Goal: Navigation & Orientation: Find specific page/section

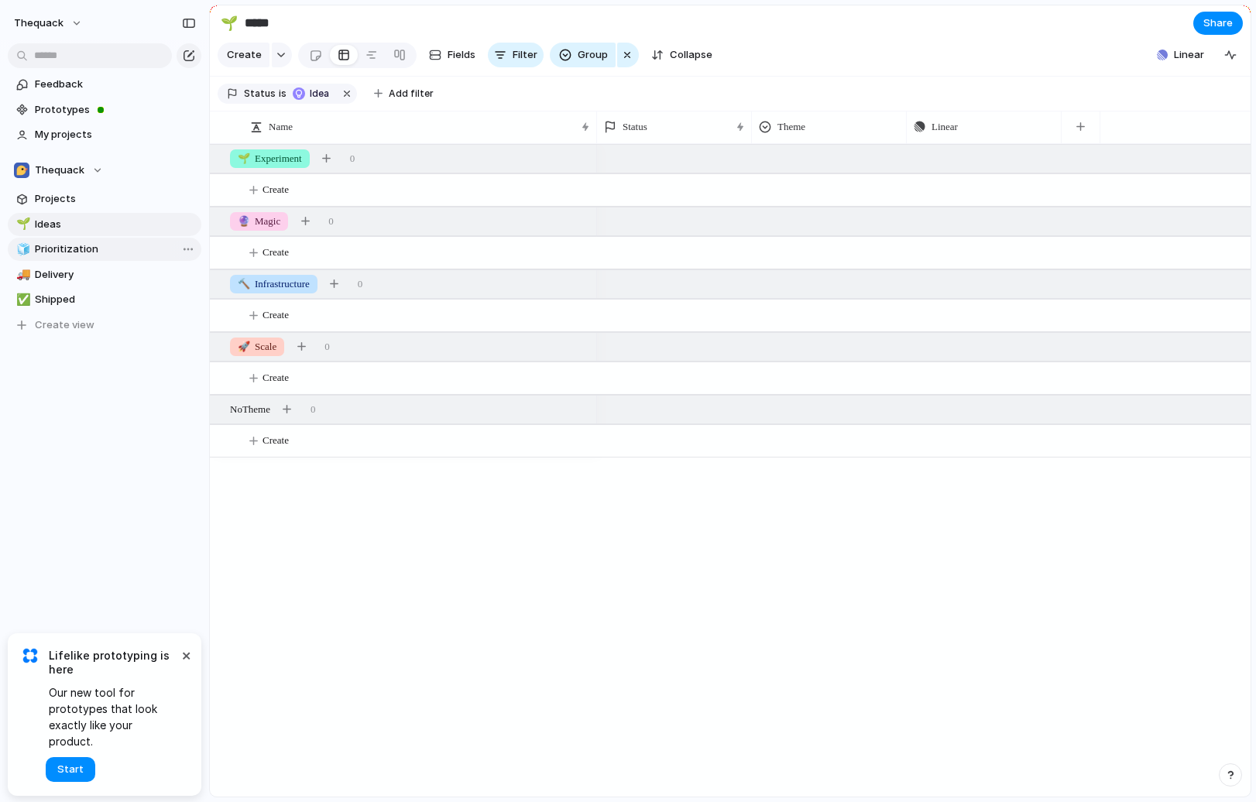
click at [79, 242] on span "Prioritization" at bounding box center [115, 249] width 161 height 15
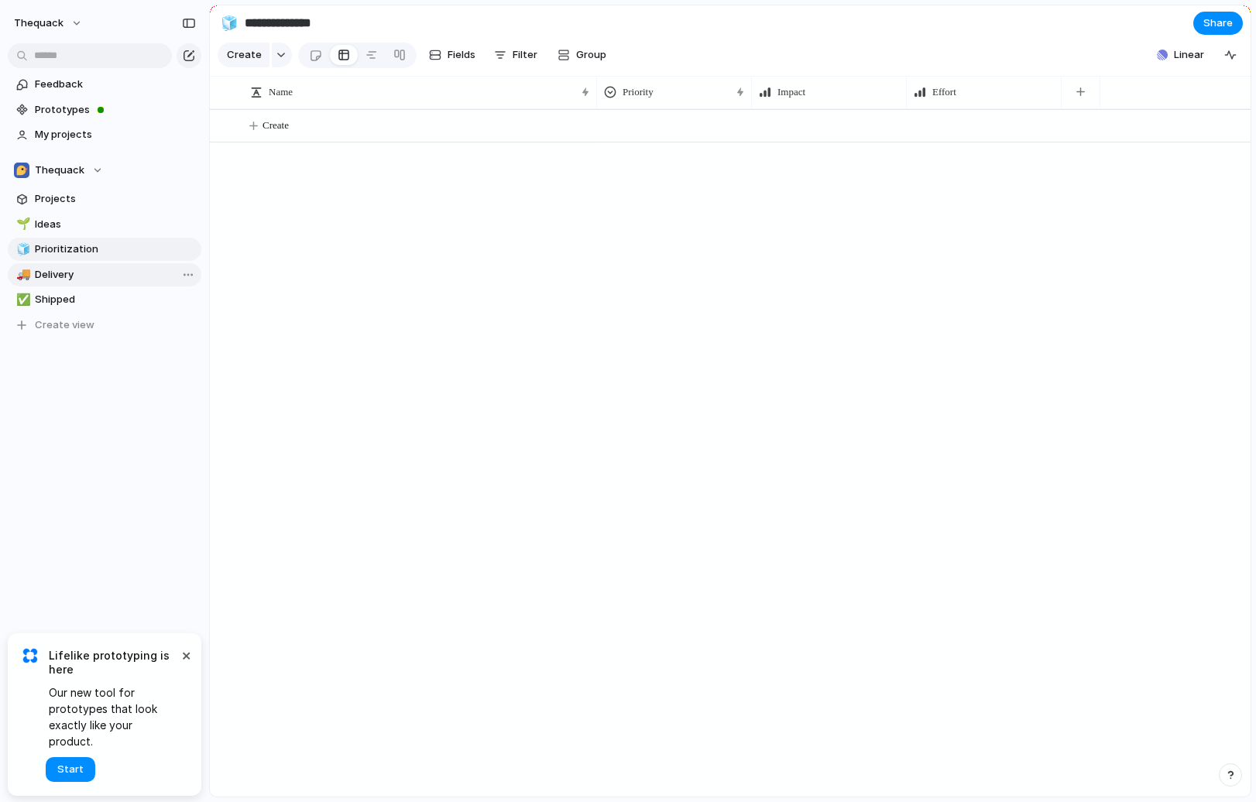
click at [88, 272] on span "Delivery" at bounding box center [115, 274] width 161 height 15
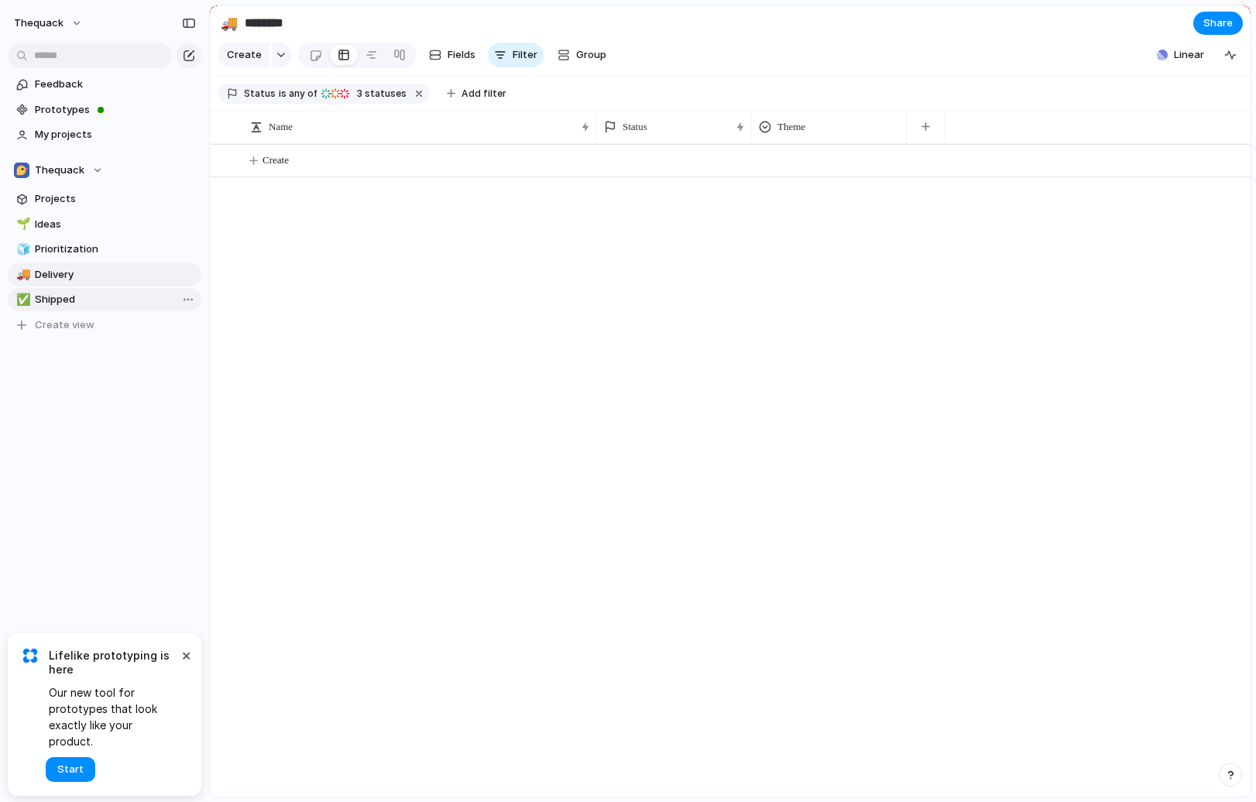
click at [86, 298] on span "Shipped" at bounding box center [115, 299] width 161 height 15
type input "*******"
click at [923, 131] on div "button" at bounding box center [925, 126] width 9 height 9
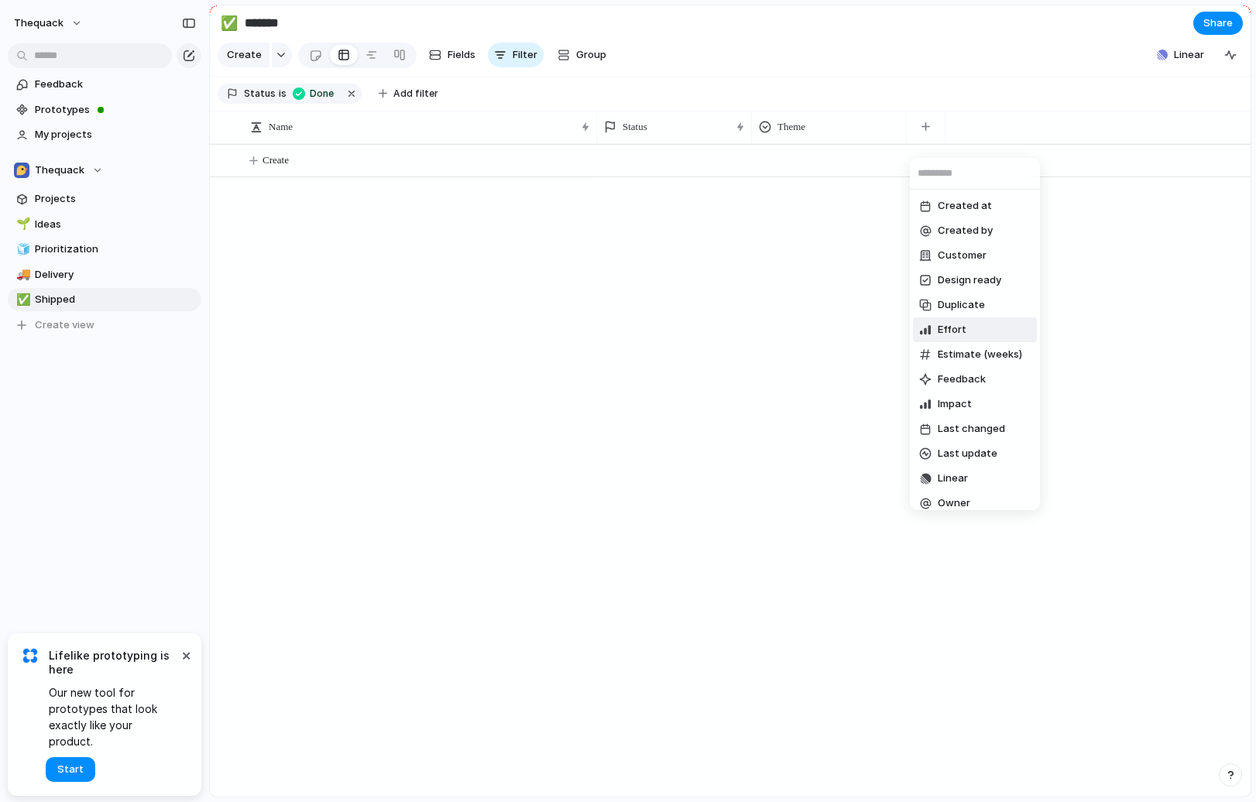
click at [948, 324] on span "Effort" at bounding box center [952, 329] width 29 height 15
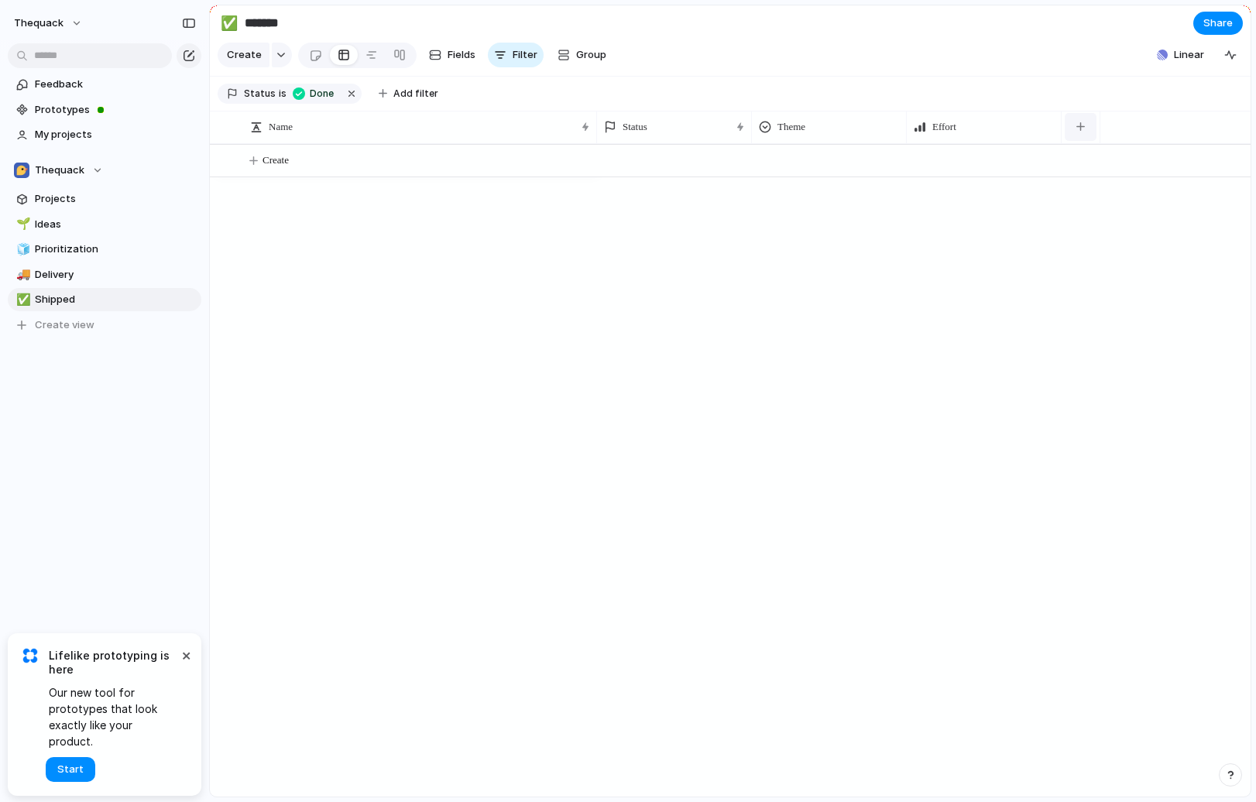
click at [1091, 134] on button "button" at bounding box center [1081, 127] width 32 height 28
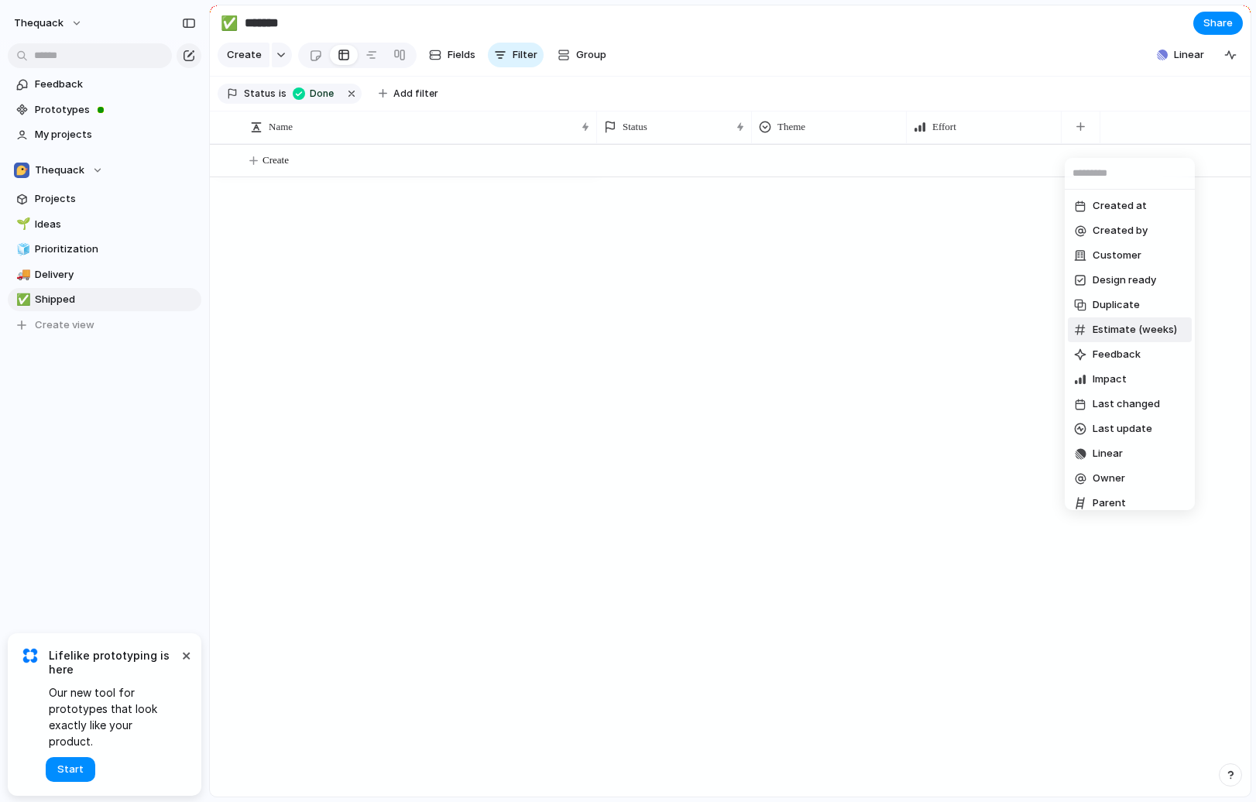
click at [1109, 320] on li "Estimate (weeks)" at bounding box center [1130, 329] width 124 height 25
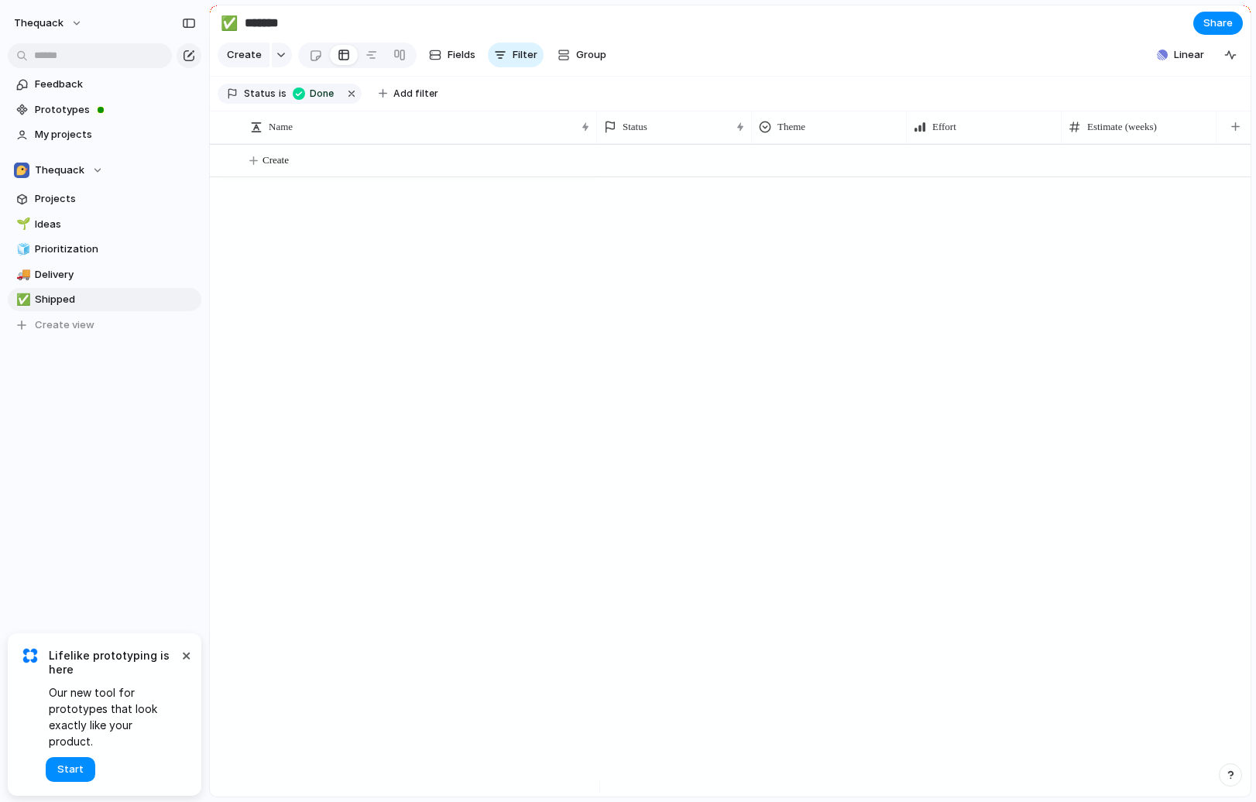
drag, startPoint x: 825, startPoint y: 269, endPoint x: 790, endPoint y: 268, distance: 34.8
click at [825, 269] on div at bounding box center [923, 470] width 653 height 653
click at [104, 90] on span "Feedback" at bounding box center [115, 84] width 161 height 15
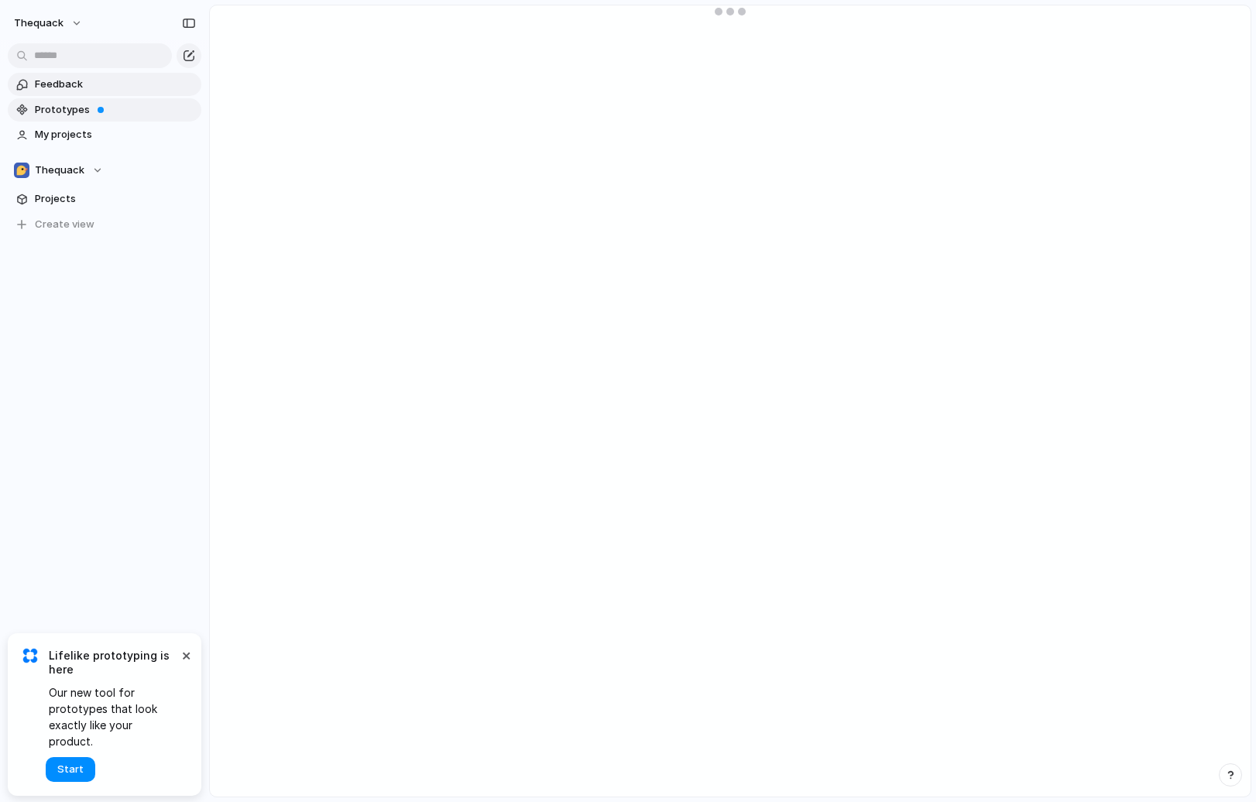
click at [97, 104] on span "Prototypes" at bounding box center [115, 109] width 161 height 15
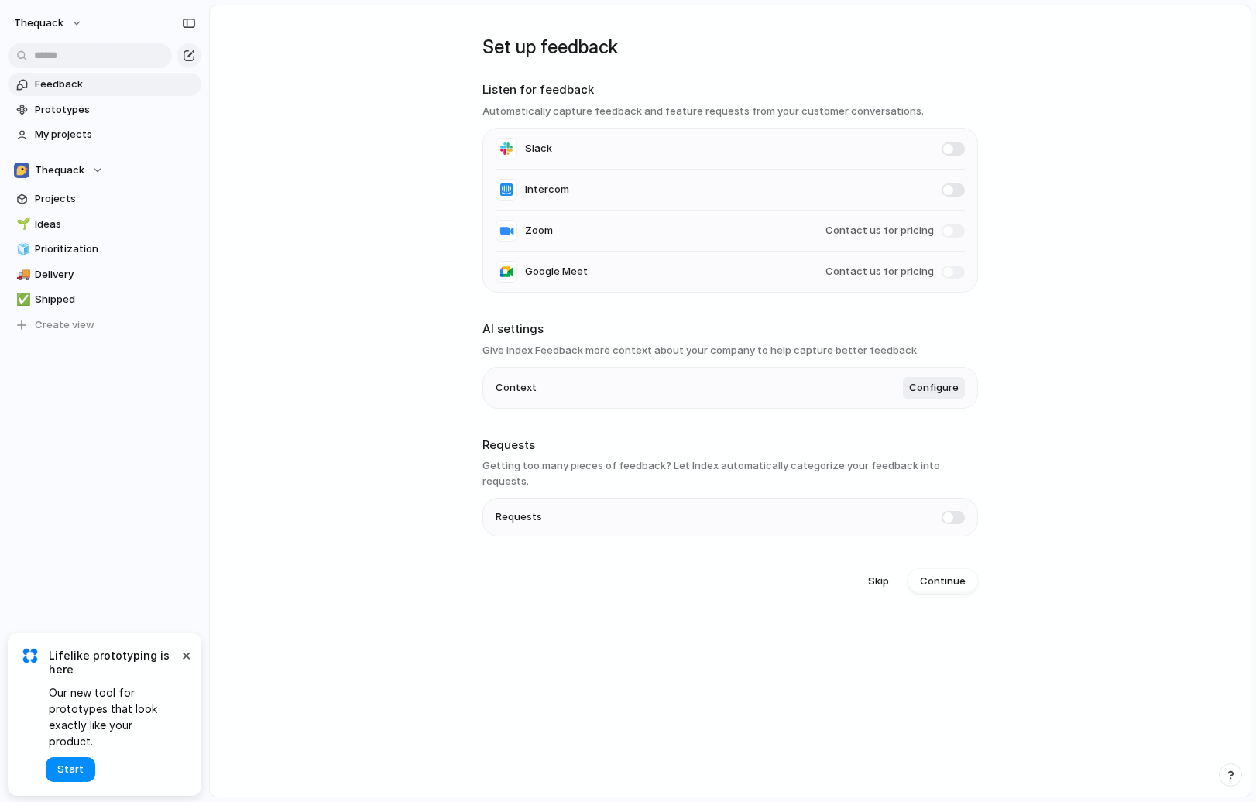
click at [381, 420] on main "Set up feedback Listen for feedback Automatically capture feedback and feature …" at bounding box center [730, 401] width 1042 height 793
click at [97, 199] on span "Projects" at bounding box center [115, 198] width 161 height 15
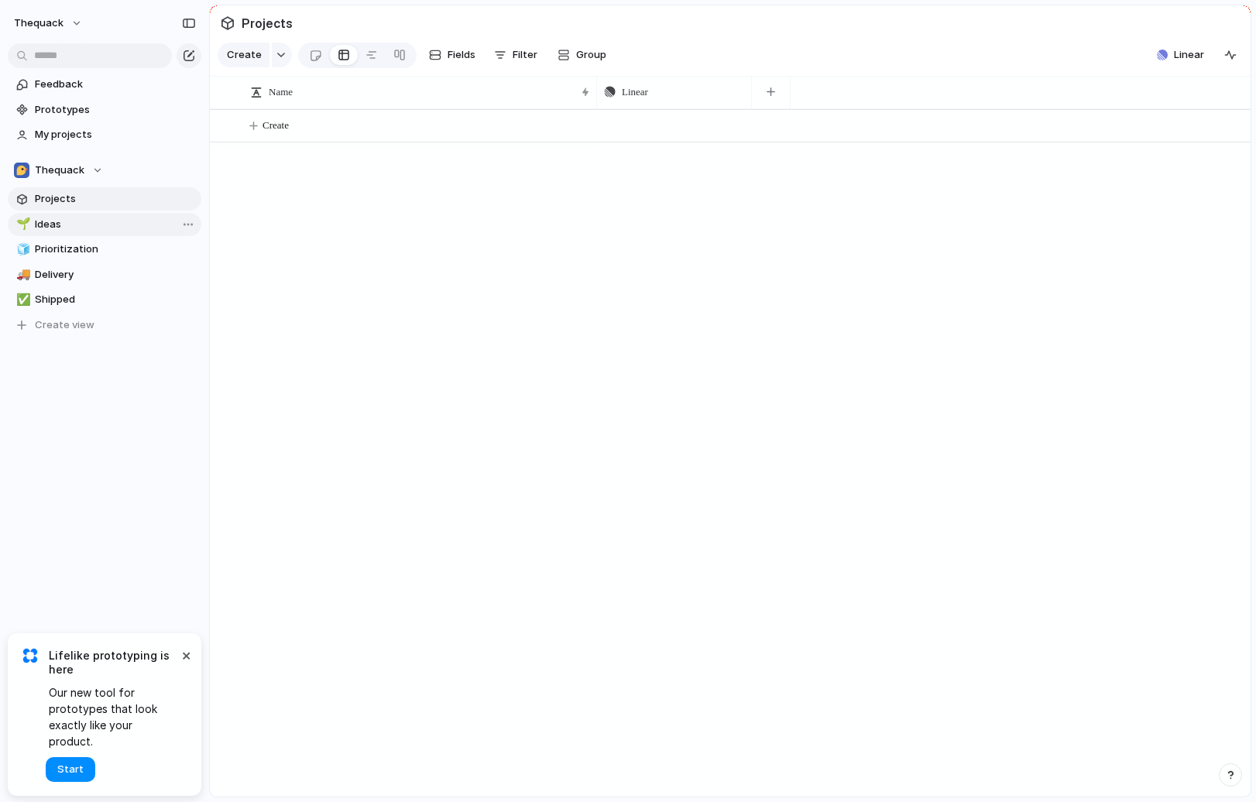
click at [90, 214] on link "🌱 Ideas" at bounding box center [105, 224] width 194 height 23
click at [91, 238] on link "🧊 Prioritization" at bounding box center [105, 249] width 194 height 23
click at [94, 280] on span "Delivery" at bounding box center [115, 274] width 161 height 15
type input "********"
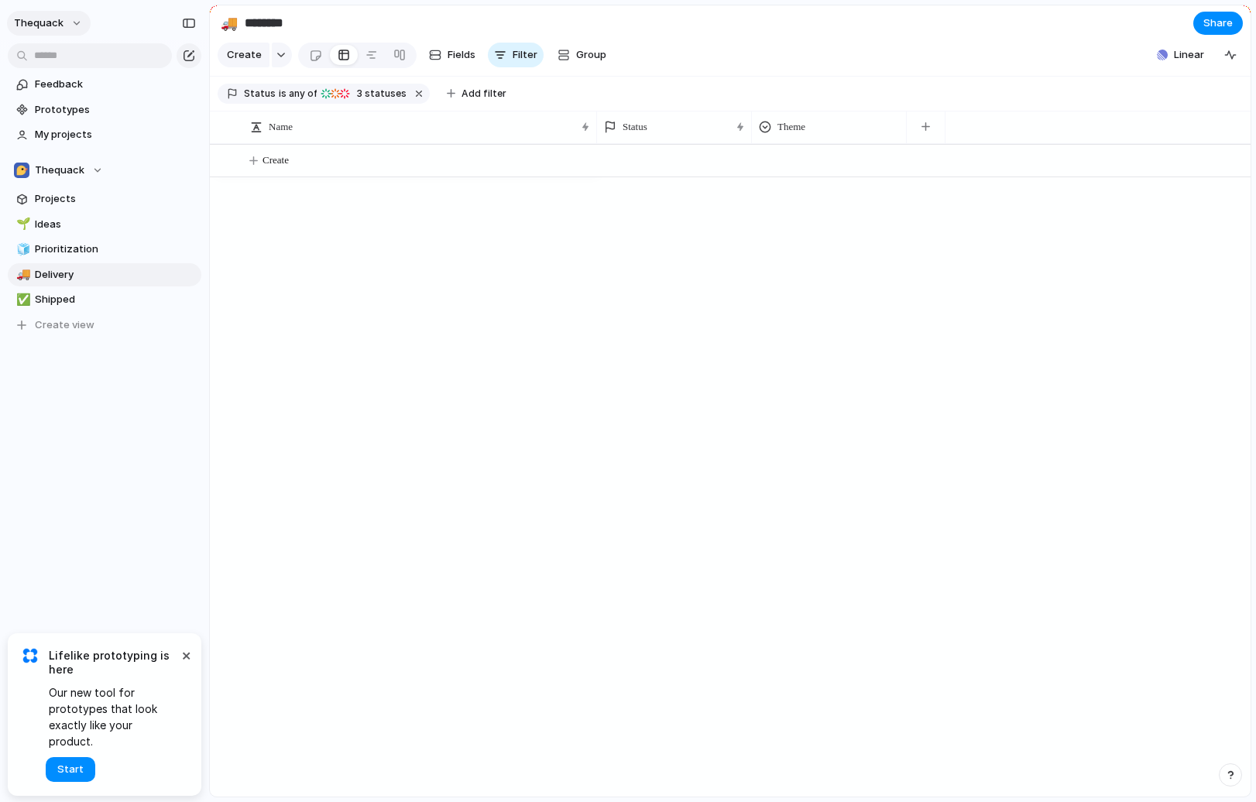
click at [53, 24] on span "thequack" at bounding box center [39, 22] width 50 height 15
click at [177, 132] on li "Light" at bounding box center [187, 132] width 91 height 25
click at [57, 23] on span "thequack" at bounding box center [39, 22] width 50 height 15
click at [173, 176] on span "Neutral dark" at bounding box center [179, 181] width 60 height 15
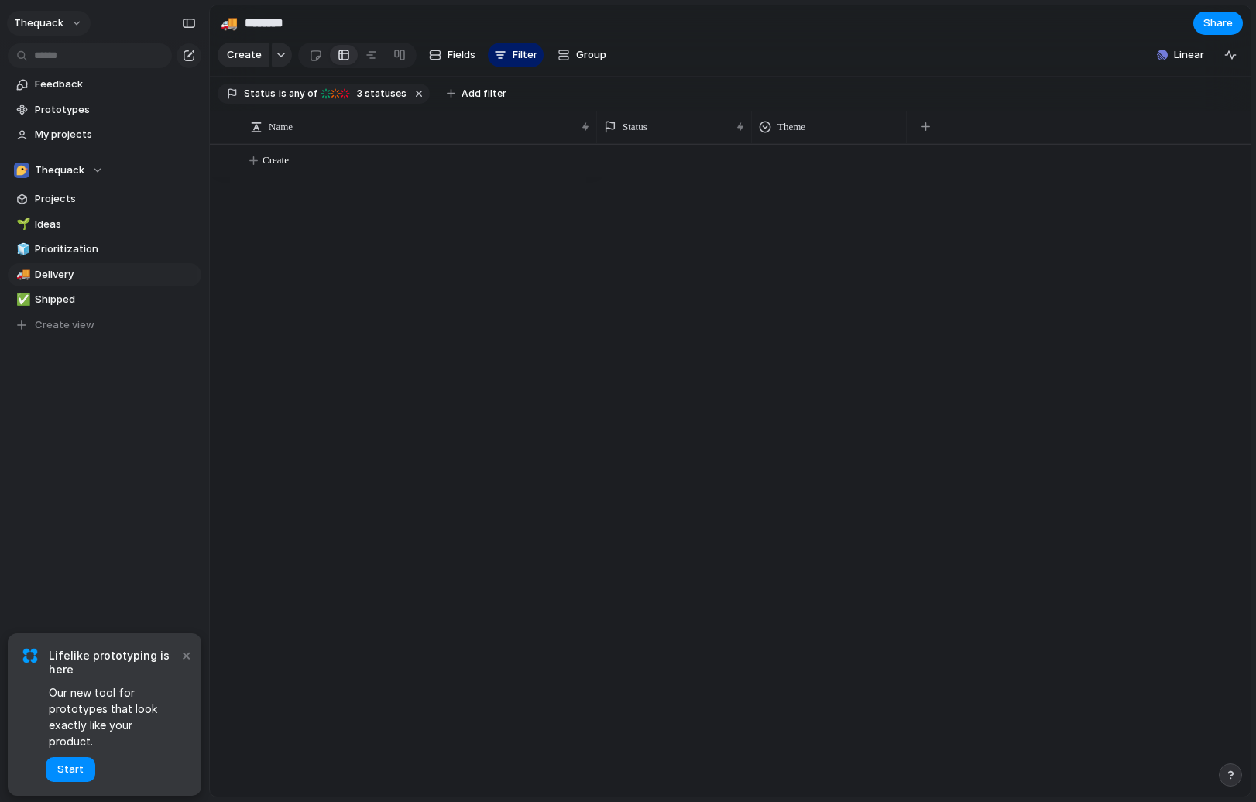
click at [53, 32] on button "thequack" at bounding box center [49, 23] width 84 height 25
click at [74, 67] on li "Settings" at bounding box center [75, 58] width 129 height 25
click at [59, 31] on button "thequack" at bounding box center [49, 23] width 84 height 25
click at [187, 117] on li "System" at bounding box center [192, 107] width 101 height 25
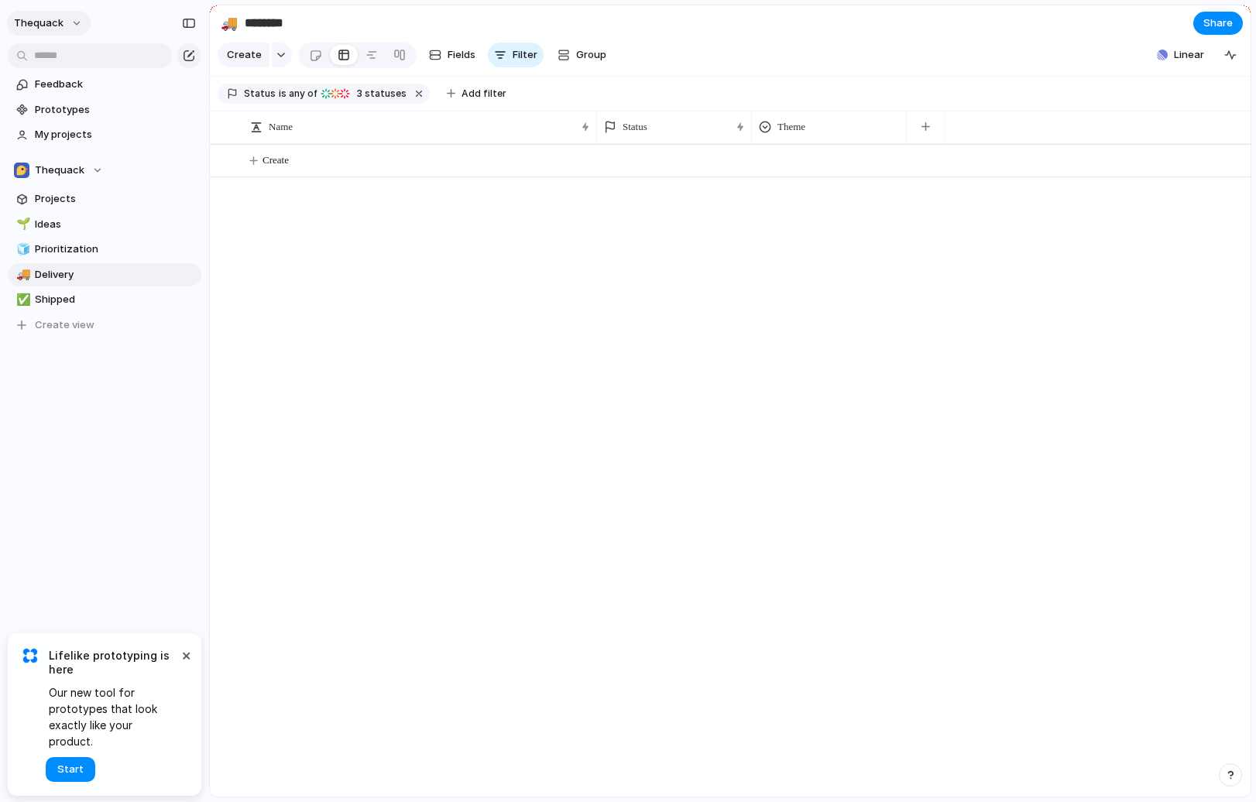
click at [64, 22] on button "thequack" at bounding box center [49, 23] width 84 height 25
click at [91, 64] on li "Settings" at bounding box center [75, 58] width 129 height 25
click at [70, 81] on span "Feedback" at bounding box center [115, 84] width 161 height 15
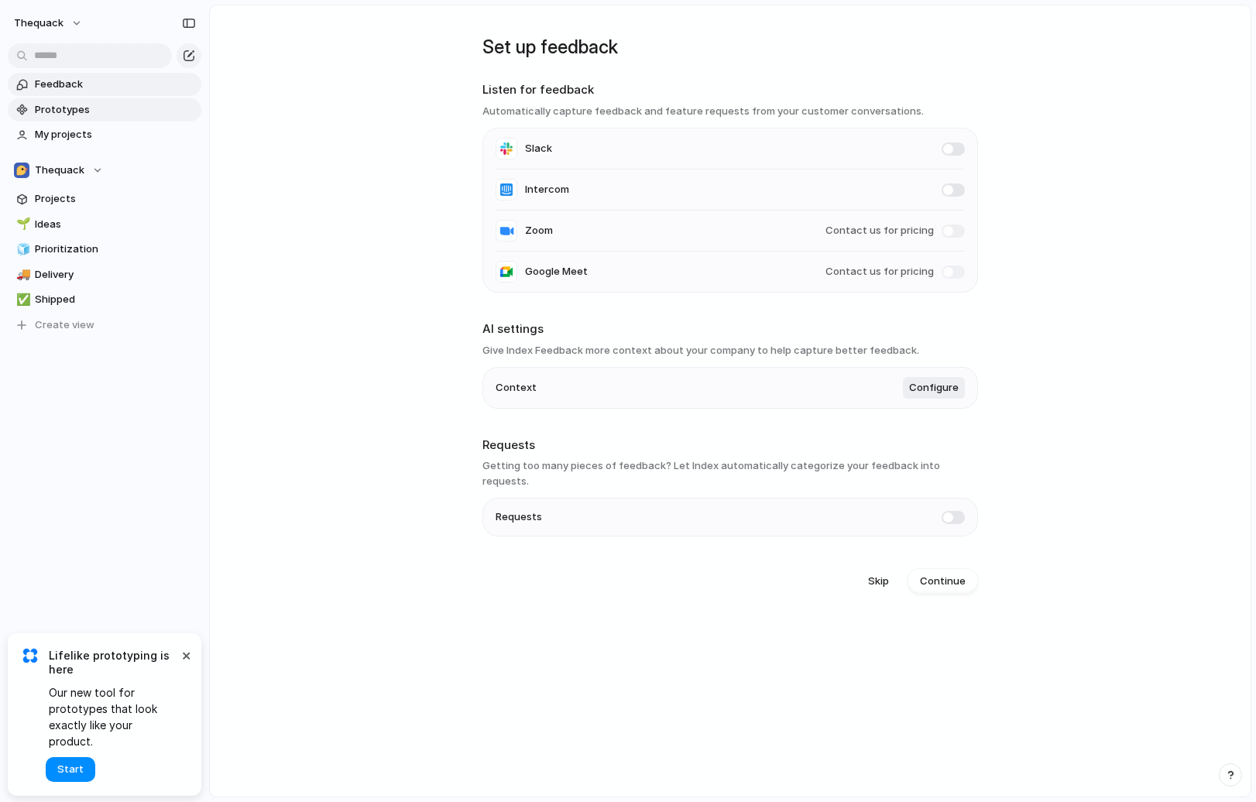
click at [69, 105] on span "Prototypes" at bounding box center [115, 109] width 161 height 15
click at [74, 119] on link "Prototypes" at bounding box center [105, 109] width 194 height 23
click at [105, 86] on span "Feedback" at bounding box center [115, 84] width 161 height 15
click at [955, 382] on button "Configure" at bounding box center [934, 388] width 62 height 22
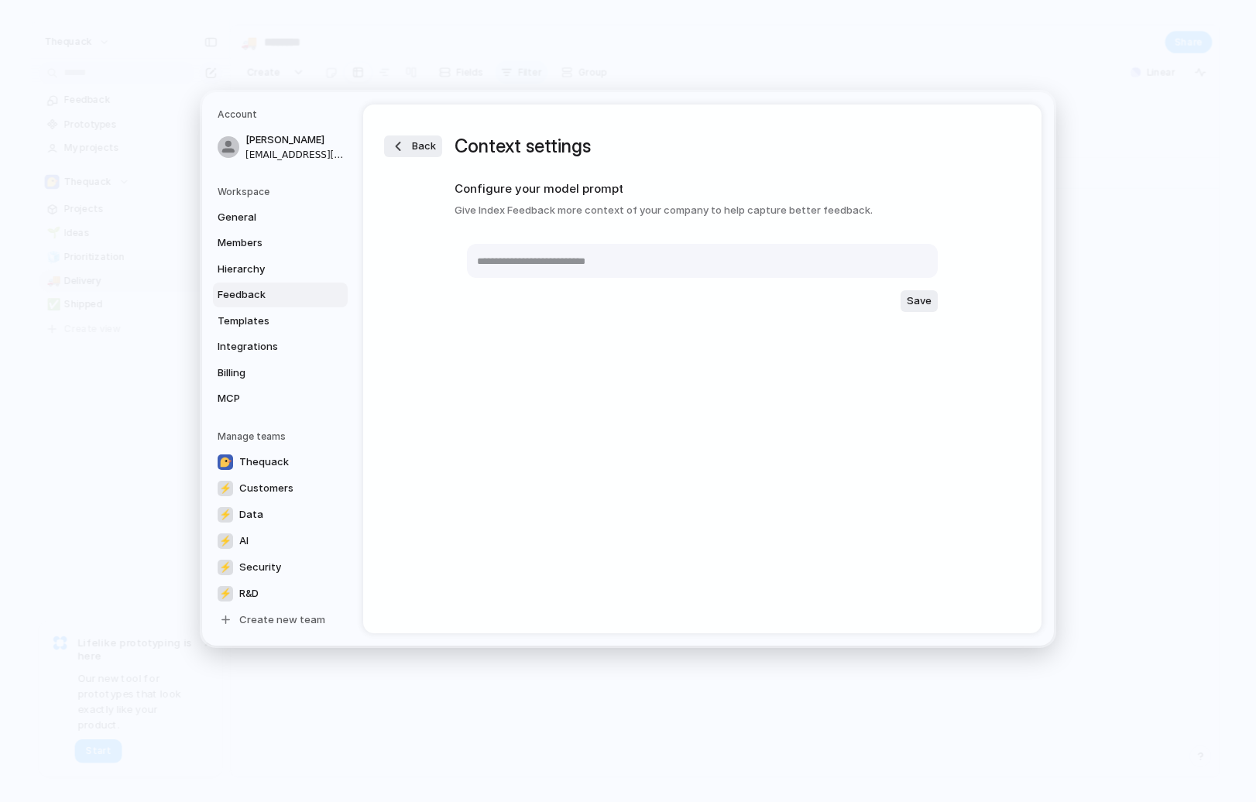
scroll to position [2, 0]
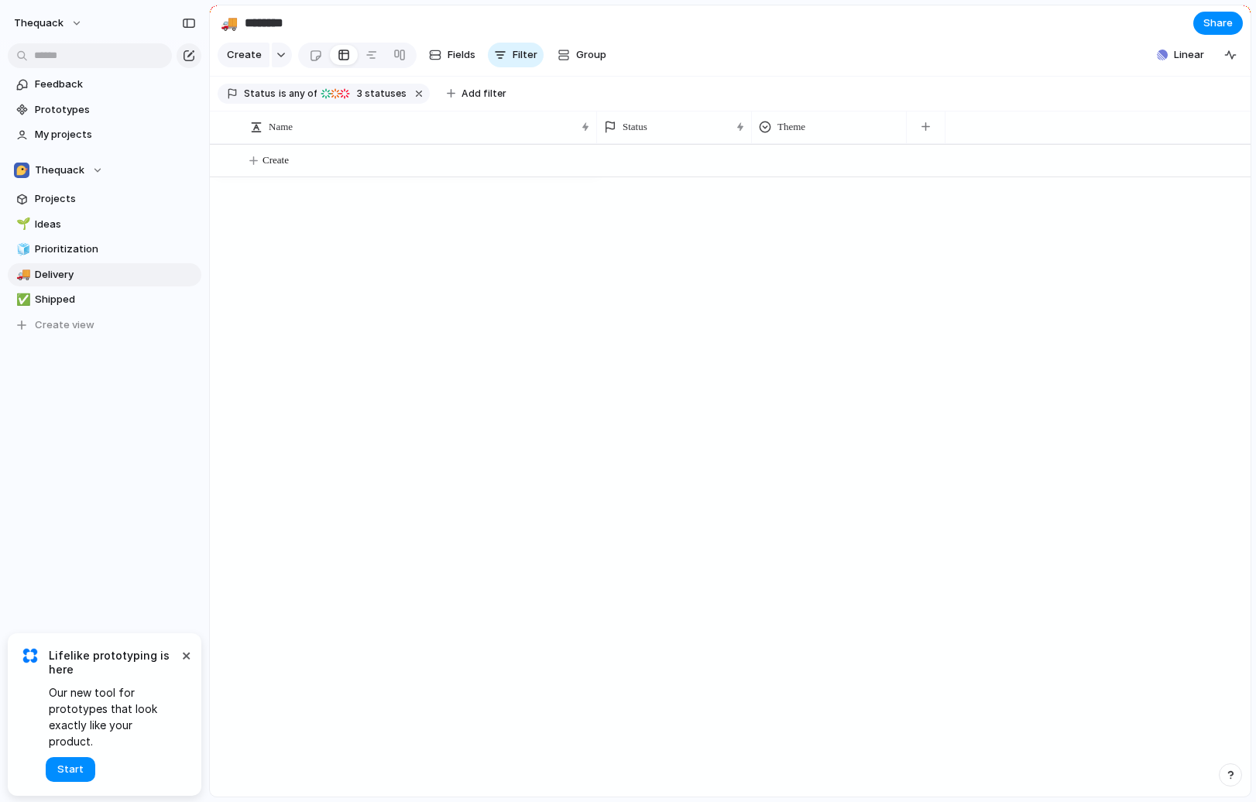
click at [201, 662] on div "× Lifelike prototyping is here Our new tool for prototypes that look exactly li…" at bounding box center [105, 714] width 194 height 163
click at [190, 664] on button "×" at bounding box center [186, 655] width 19 height 19
click at [53, 209] on link "Projects" at bounding box center [105, 198] width 194 height 23
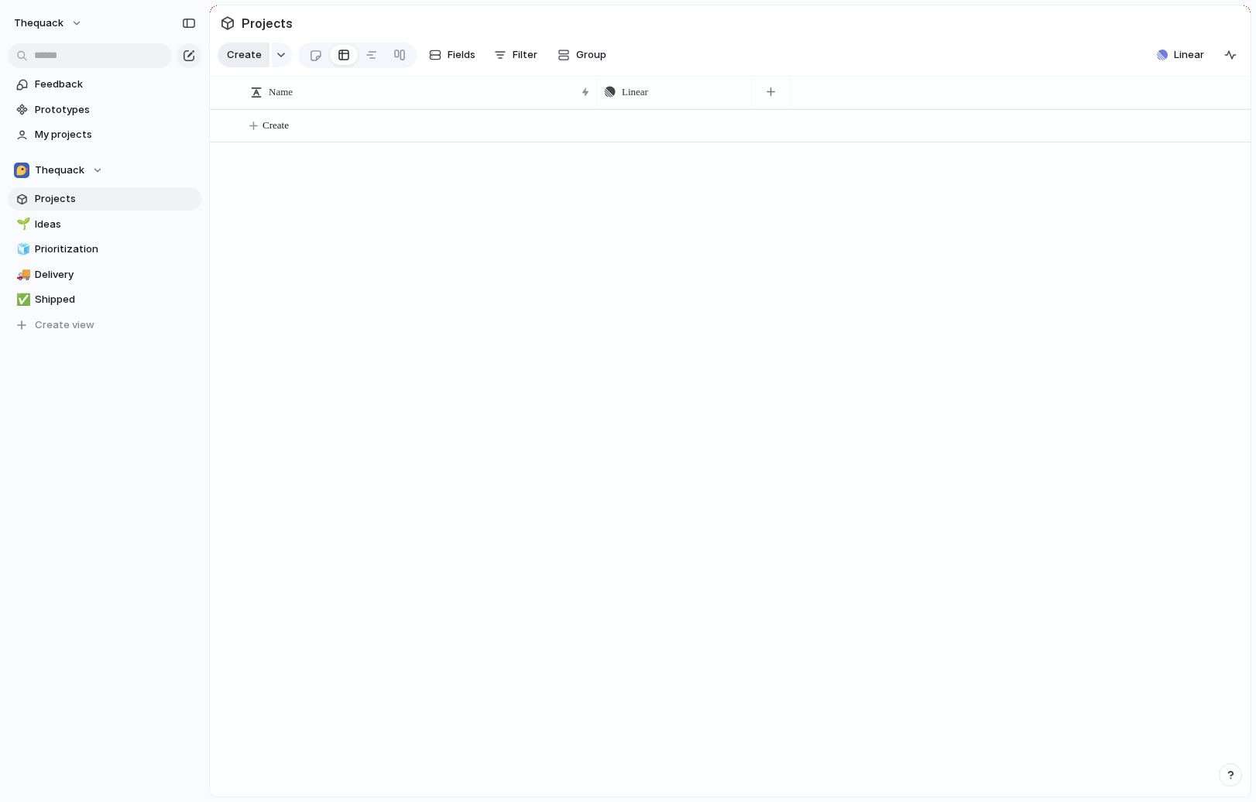
click at [255, 53] on span "Create" at bounding box center [244, 54] width 35 height 15
click at [132, 49] on input "text" at bounding box center [90, 55] width 164 height 25
click at [179, 19] on button "button" at bounding box center [189, 23] width 25 height 25
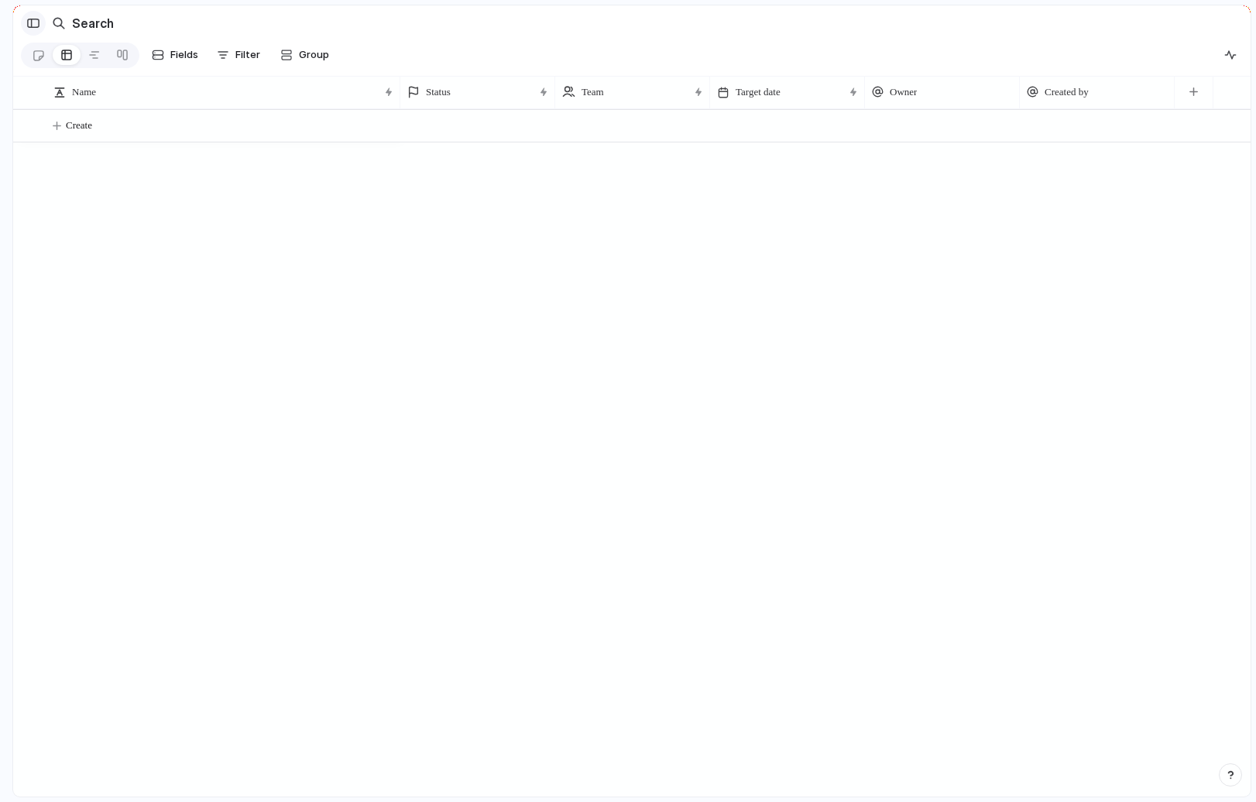
click at [28, 26] on div "button" at bounding box center [33, 23] width 14 height 11
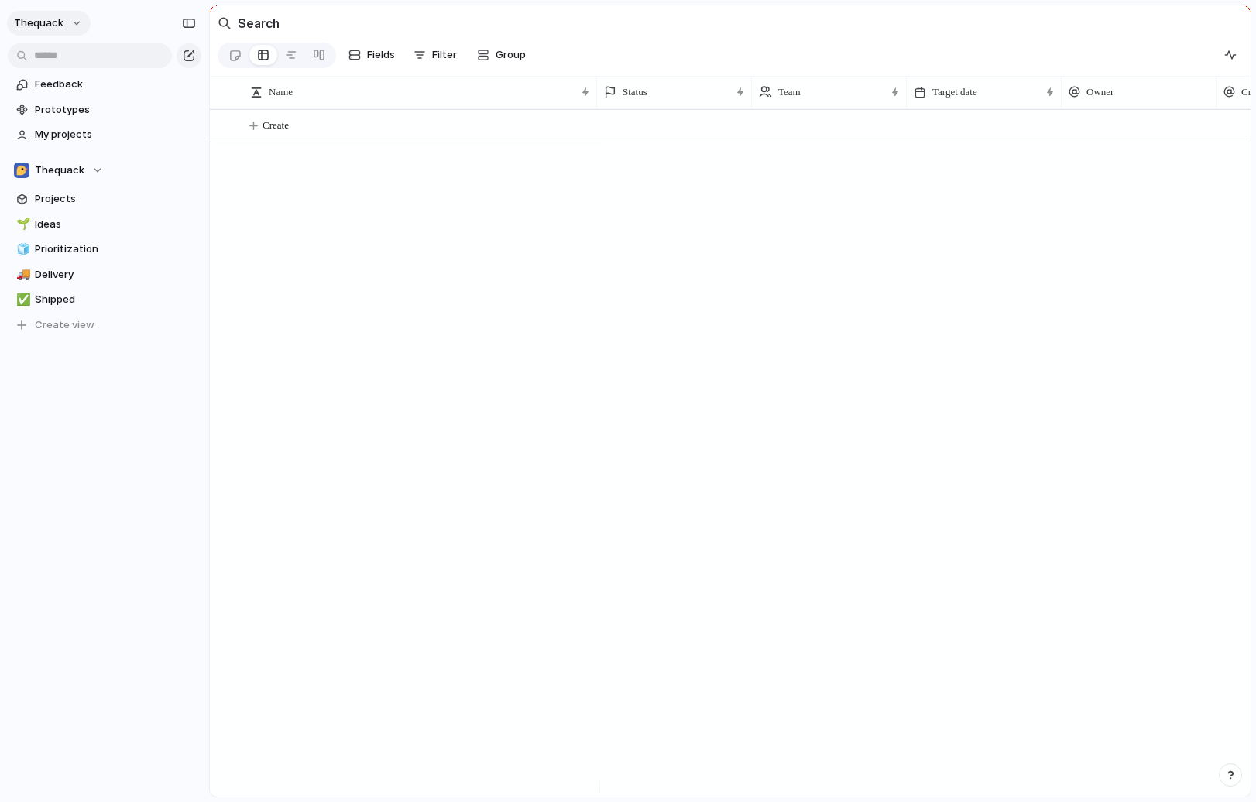
click at [58, 22] on span "thequack" at bounding box center [39, 22] width 50 height 15
click at [109, 180] on div "Settings Invite members Change theme Sign out" at bounding box center [628, 401] width 1256 height 802
click at [87, 171] on div "Thequack" at bounding box center [58, 170] width 89 height 15
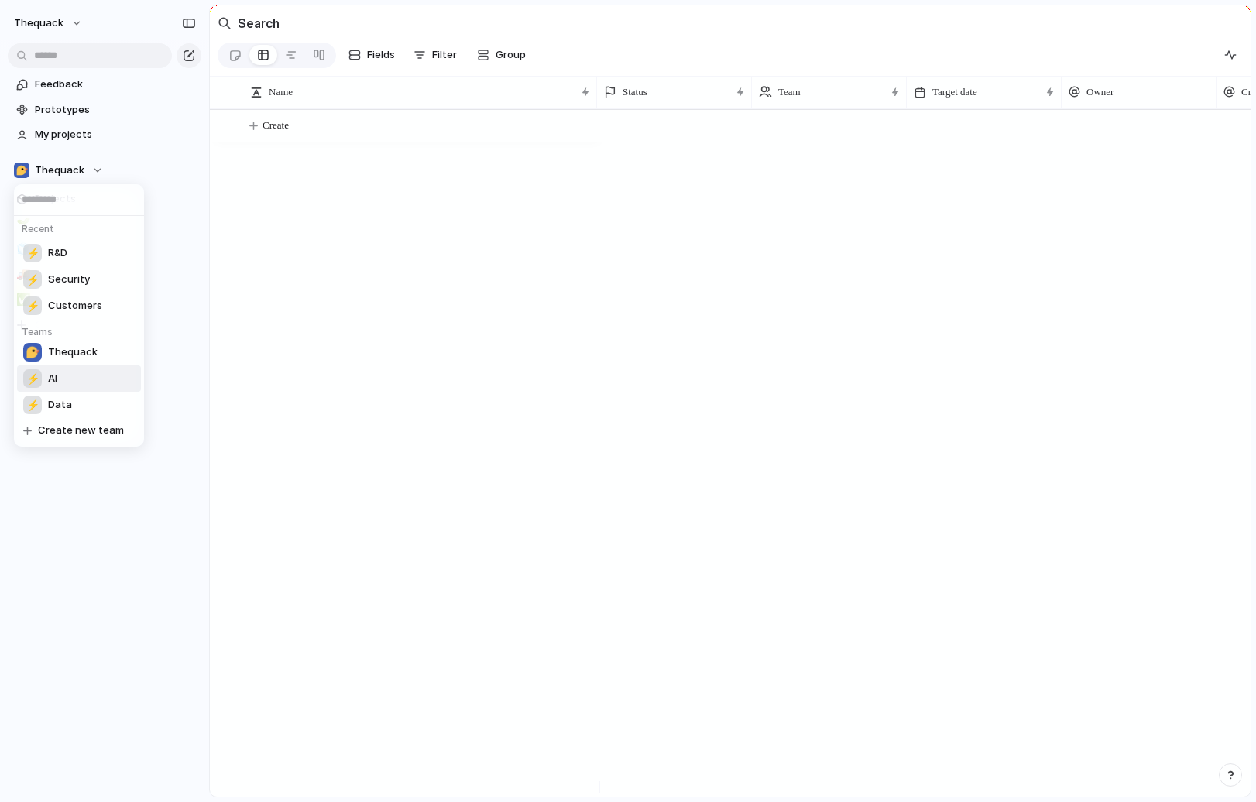
click at [70, 374] on li "⚡ AI" at bounding box center [79, 378] width 124 height 26
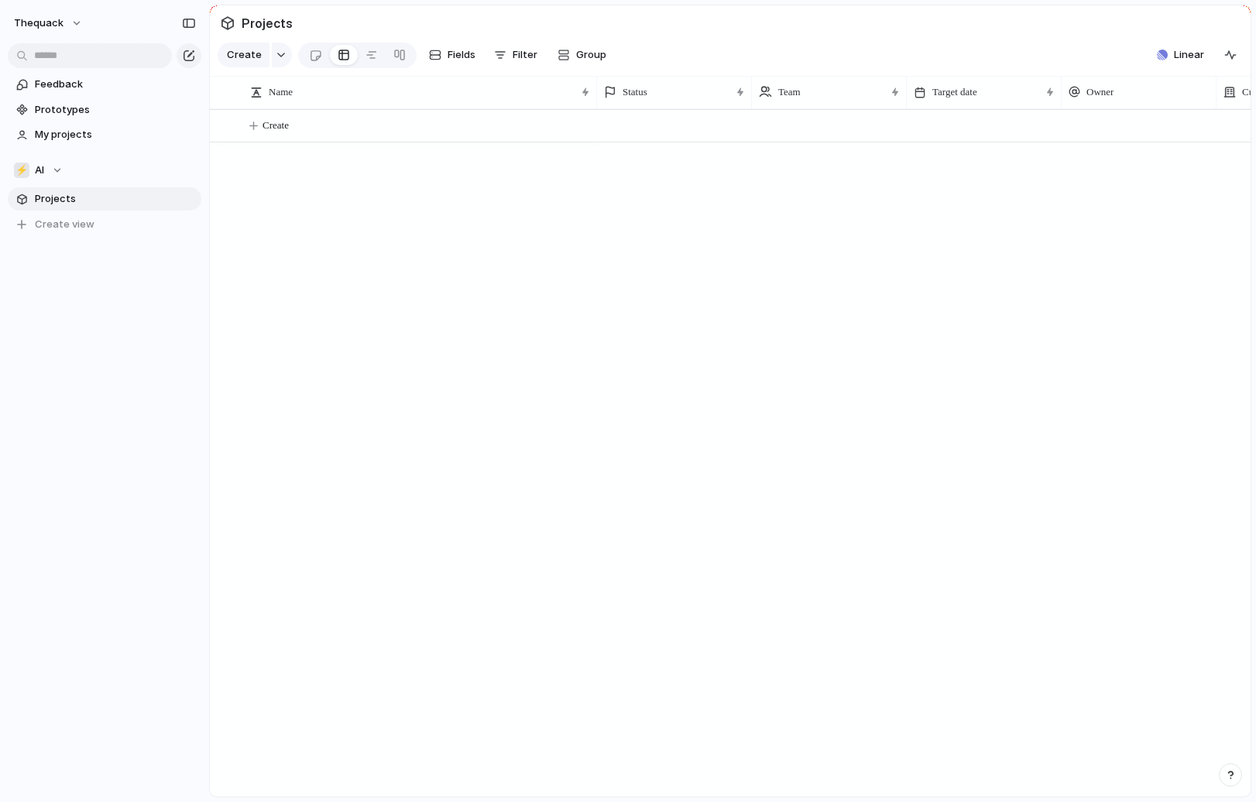
click at [25, 156] on section "⚡ AI Projects To pick up a draggable item, press the space bar. While dragging,…" at bounding box center [104, 191] width 209 height 90
click at [29, 160] on button "⚡ AI" at bounding box center [105, 170] width 194 height 23
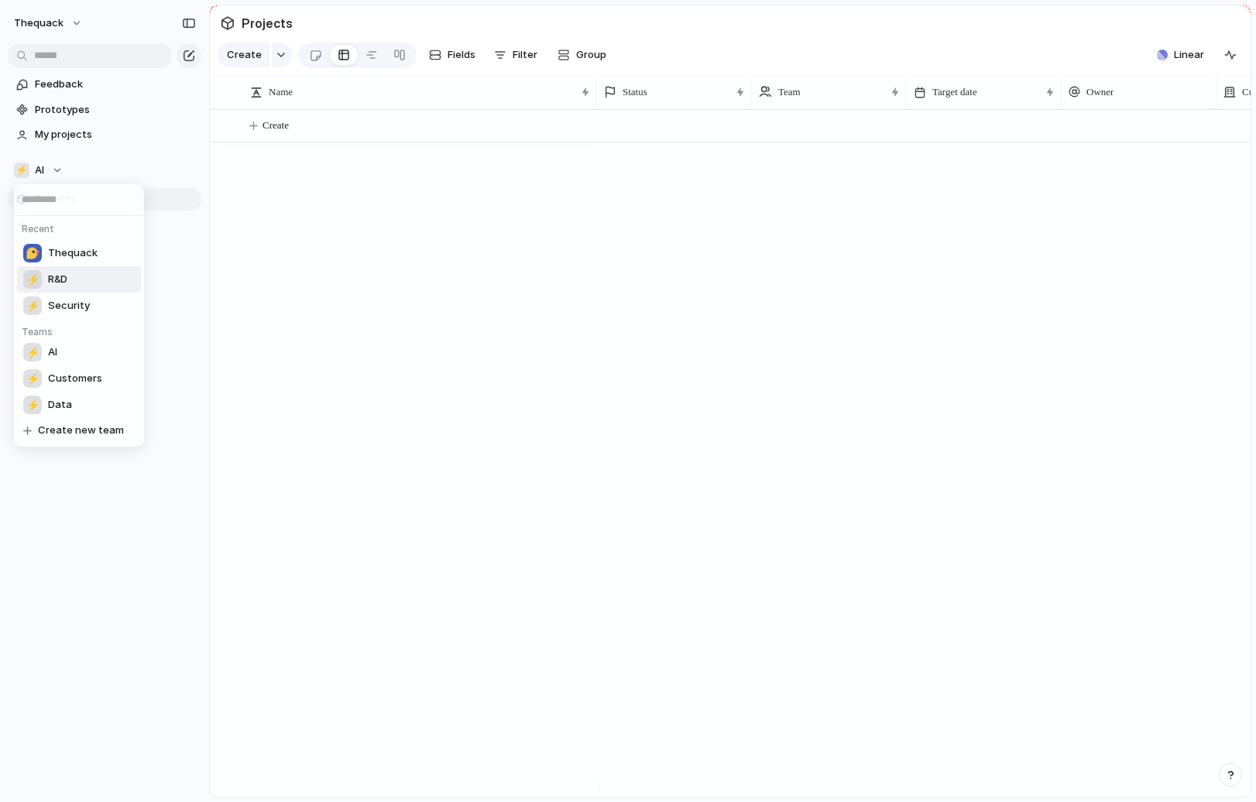
click at [60, 279] on span "R&D" at bounding box center [57, 279] width 19 height 15
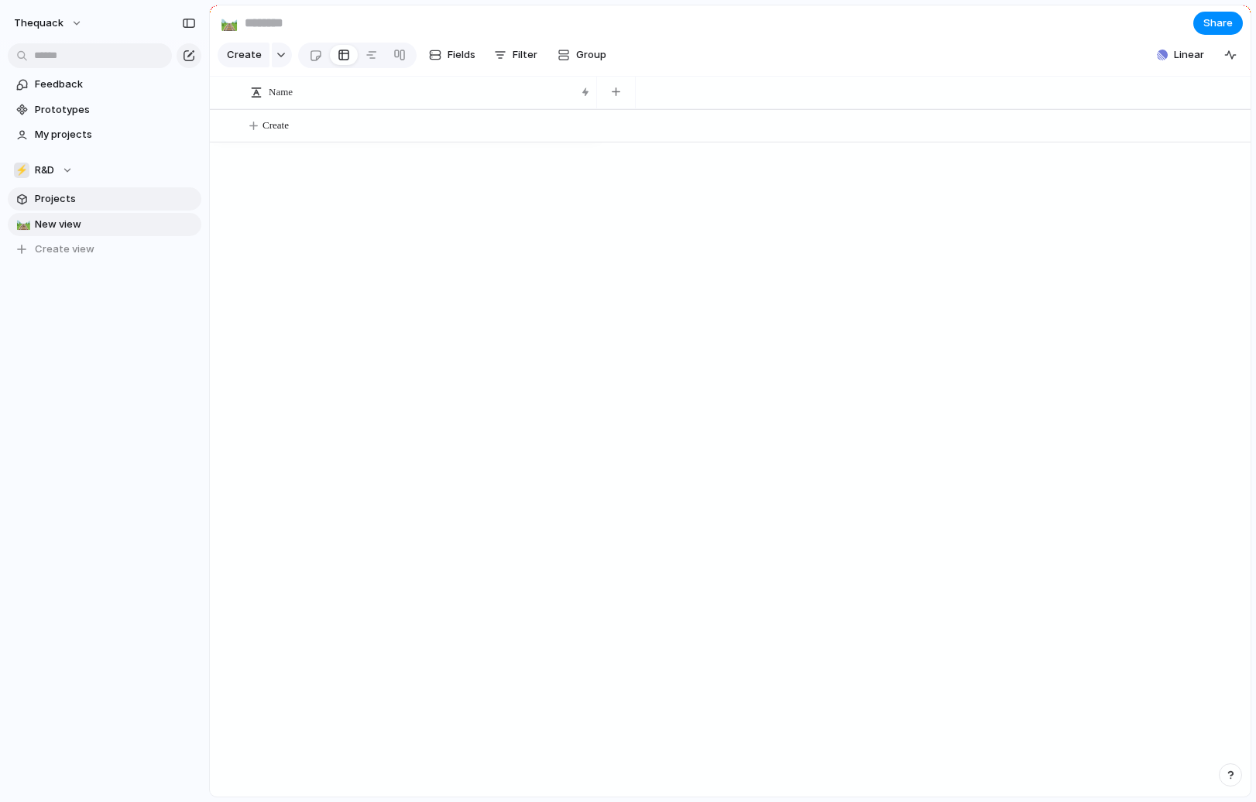
click at [91, 199] on span "Projects" at bounding box center [115, 198] width 161 height 15
click at [92, 215] on link "🛤️ New view" at bounding box center [105, 224] width 194 height 23
click at [106, 197] on span "Projects" at bounding box center [115, 198] width 161 height 15
click at [67, 171] on div "⚡ R&D" at bounding box center [43, 170] width 59 height 15
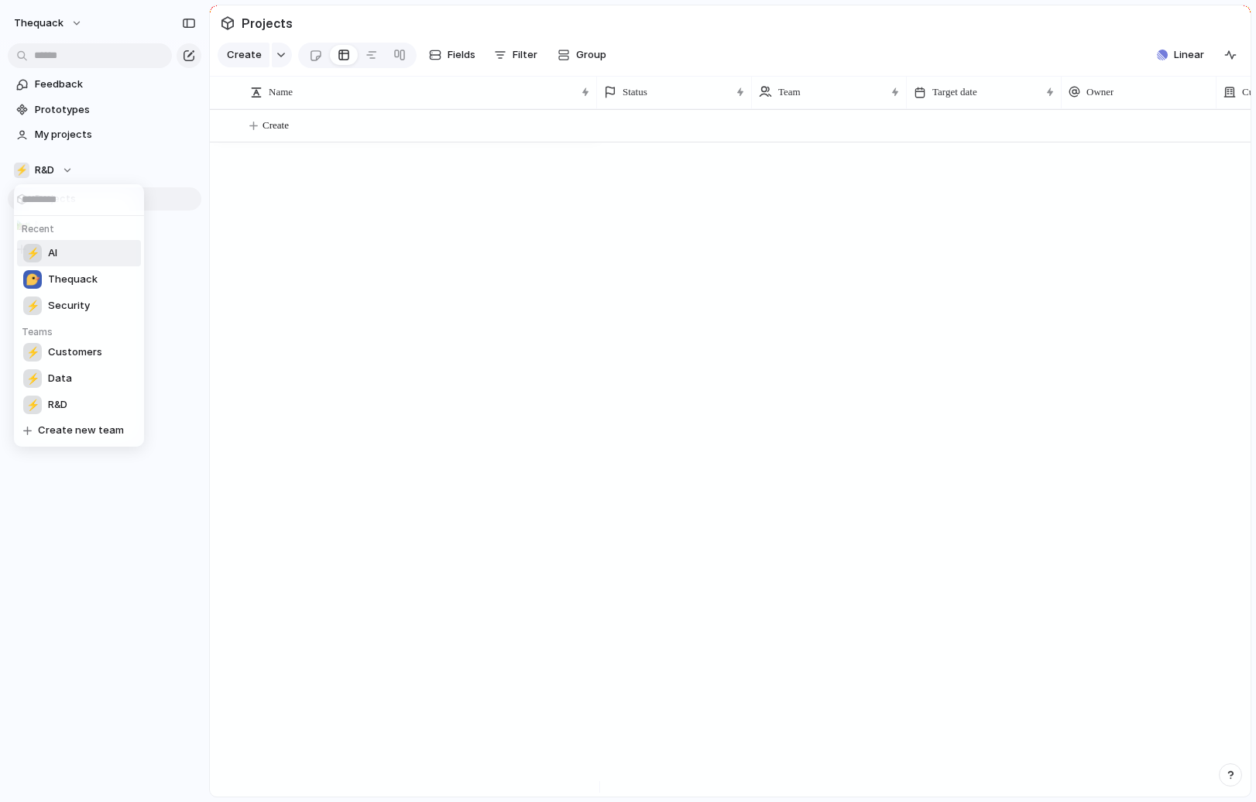
click at [64, 268] on li "Thequack" at bounding box center [79, 279] width 124 height 26
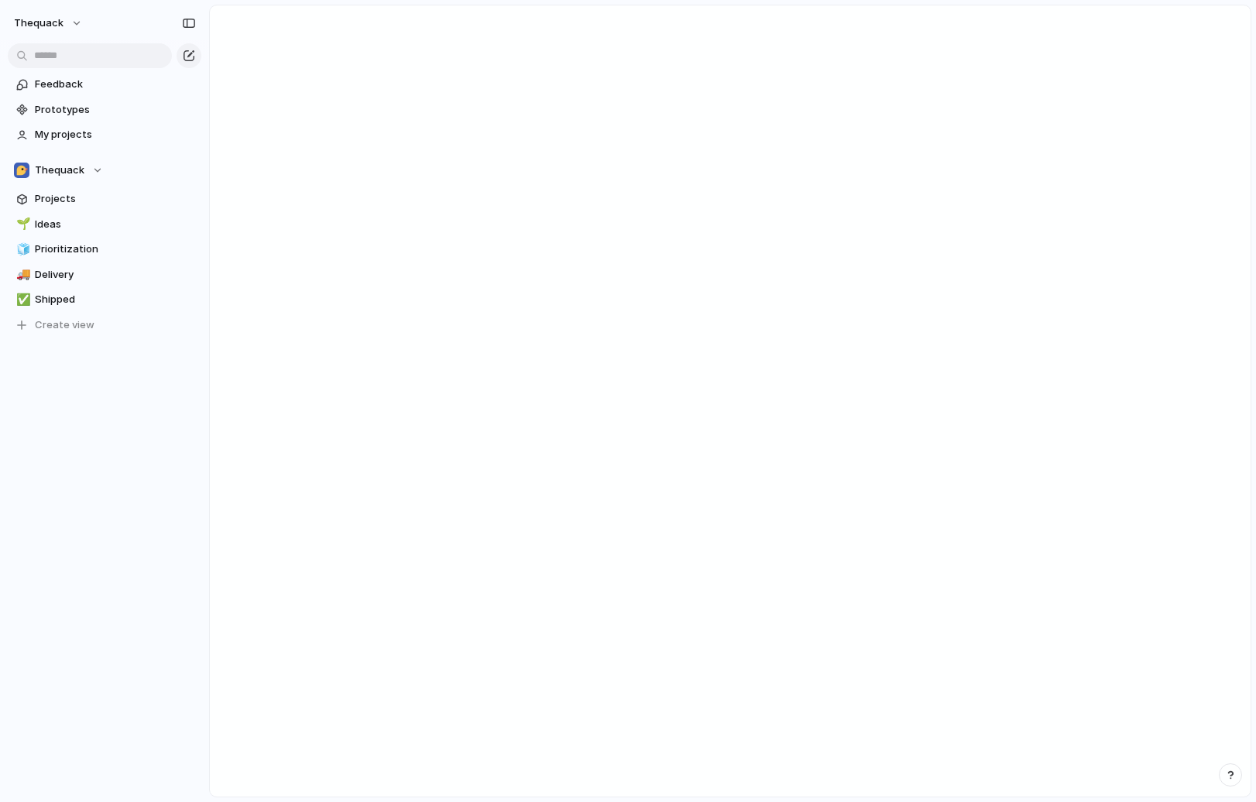
click at [282, 153] on main at bounding box center [730, 401] width 1042 height 793
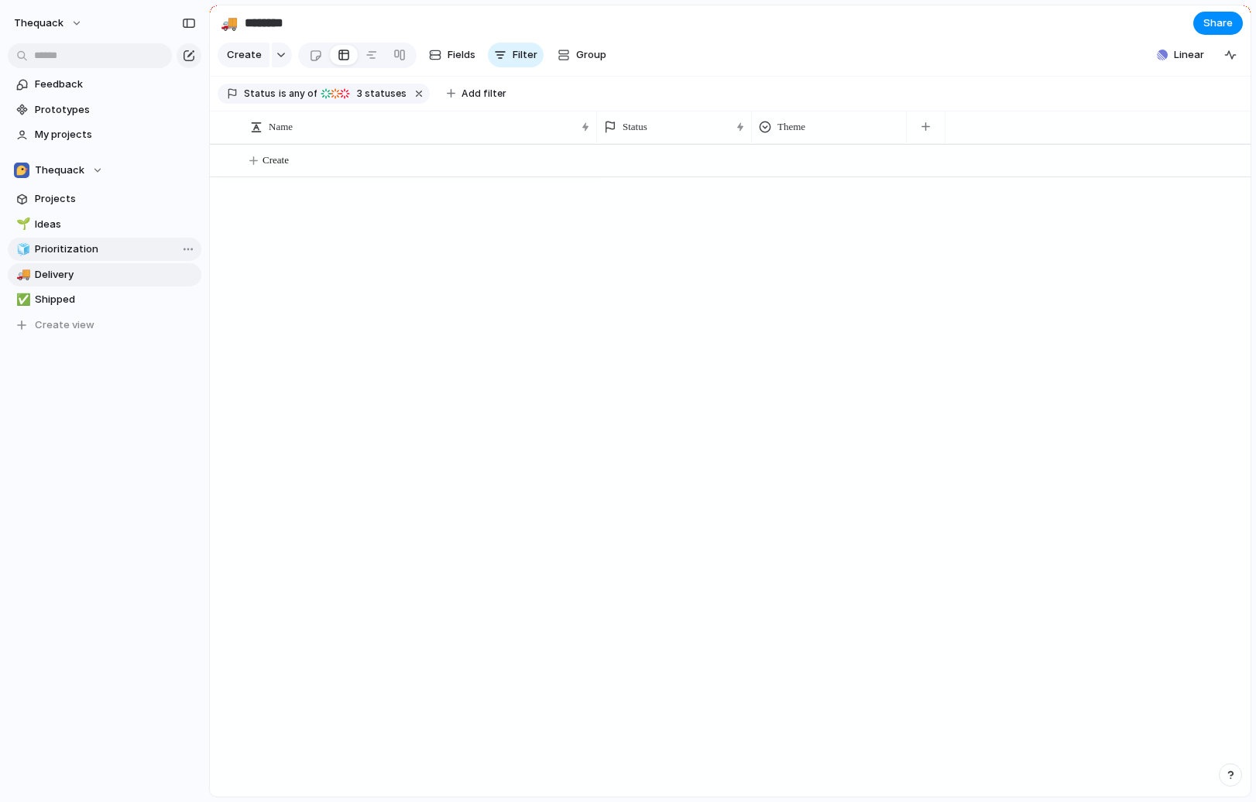
click at [145, 243] on span "Prioritization" at bounding box center [115, 249] width 161 height 15
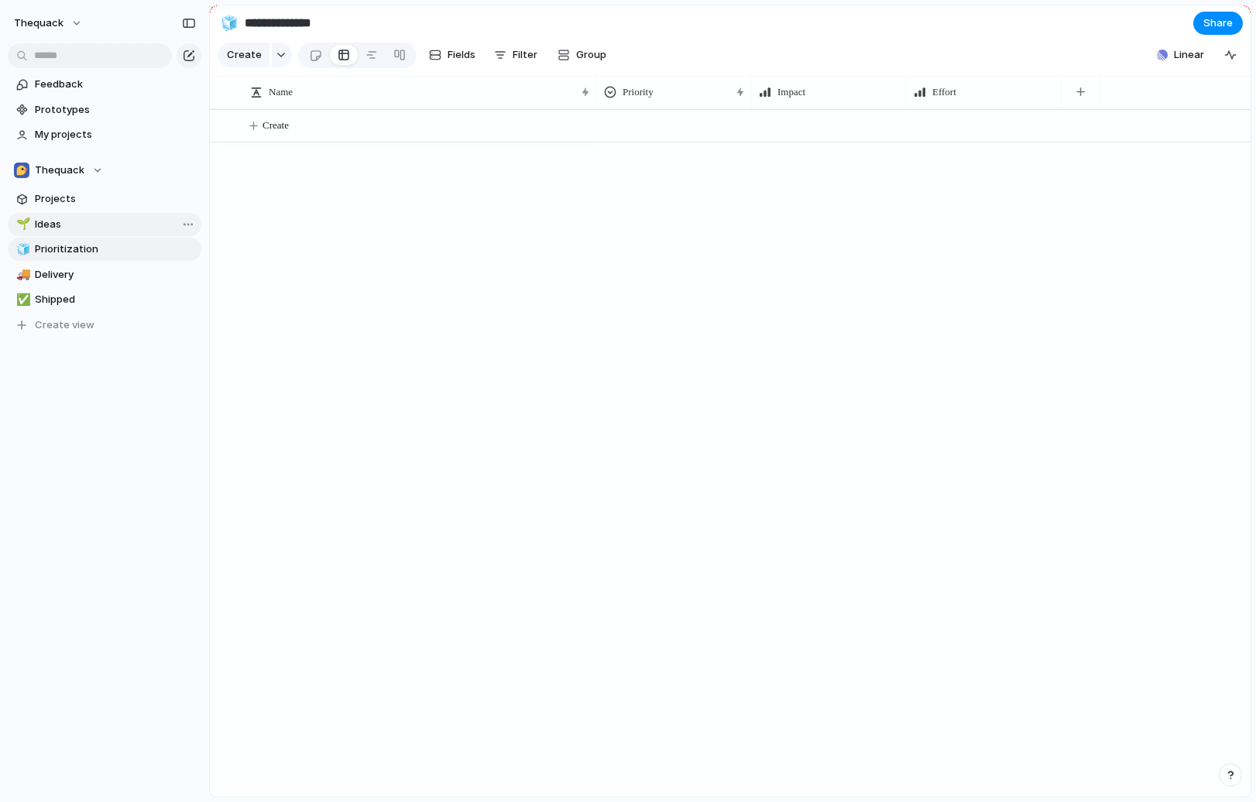
click at [153, 223] on span "Ideas" at bounding box center [115, 224] width 161 height 15
type input "*****"
click at [129, 198] on span "Projects" at bounding box center [115, 198] width 161 height 15
click at [313, 61] on div at bounding box center [315, 56] width 13 height 26
click at [338, 62] on div at bounding box center [344, 55] width 12 height 25
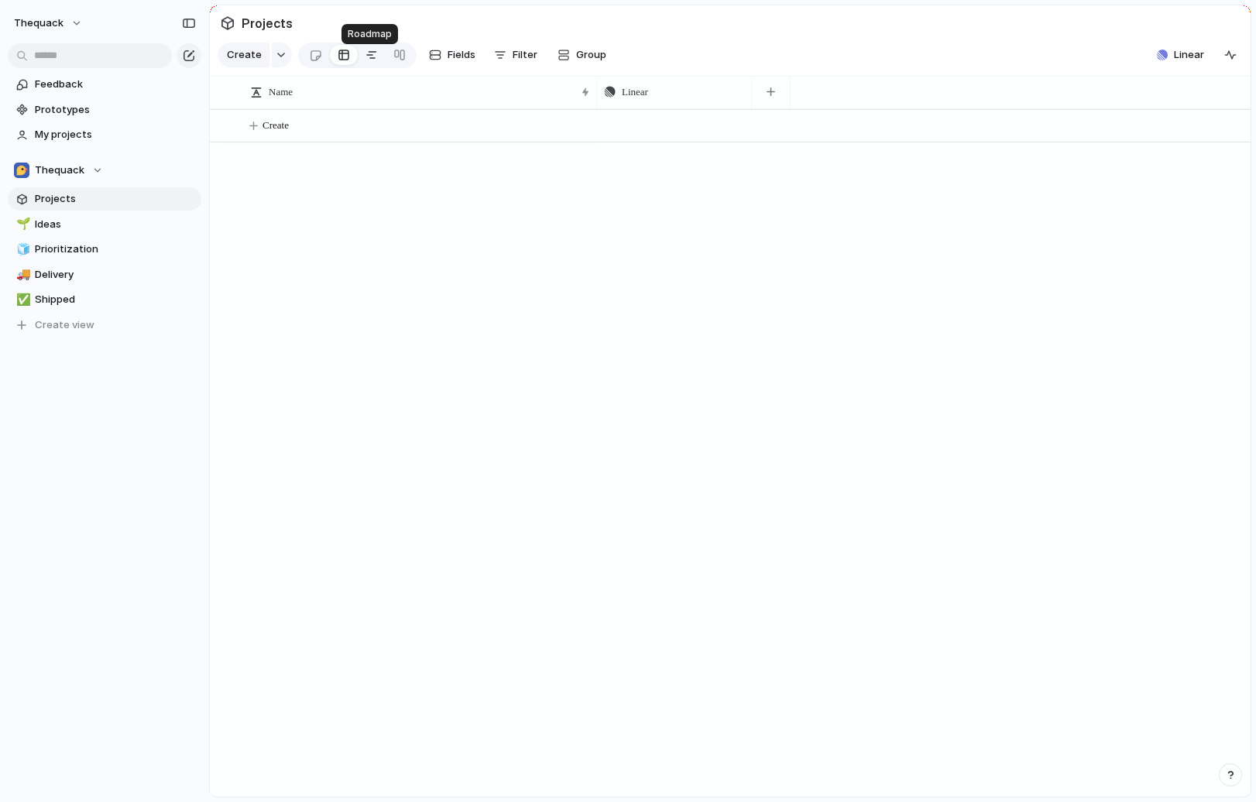
click at [365, 61] on div at bounding box center [371, 55] width 12 height 25
click at [386, 58] on link at bounding box center [400, 55] width 28 height 25
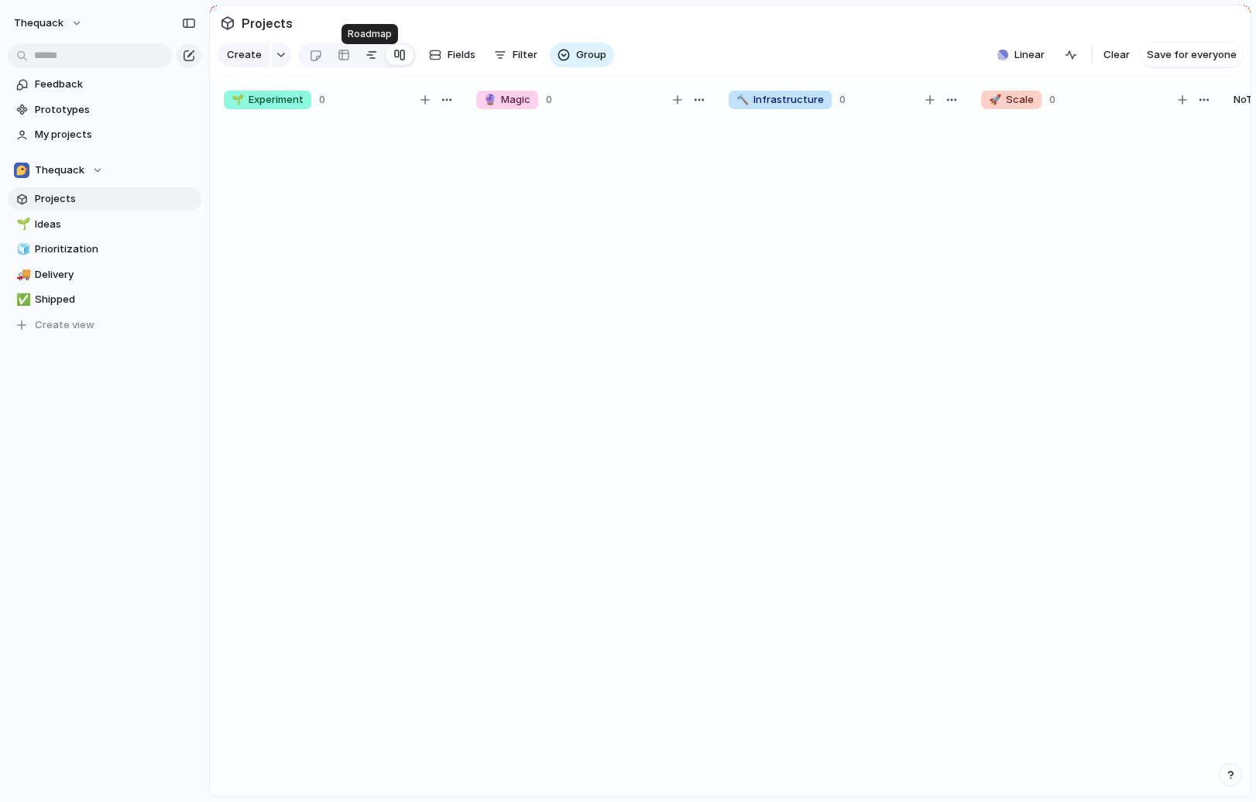
click at [367, 59] on div at bounding box center [371, 55] width 12 height 25
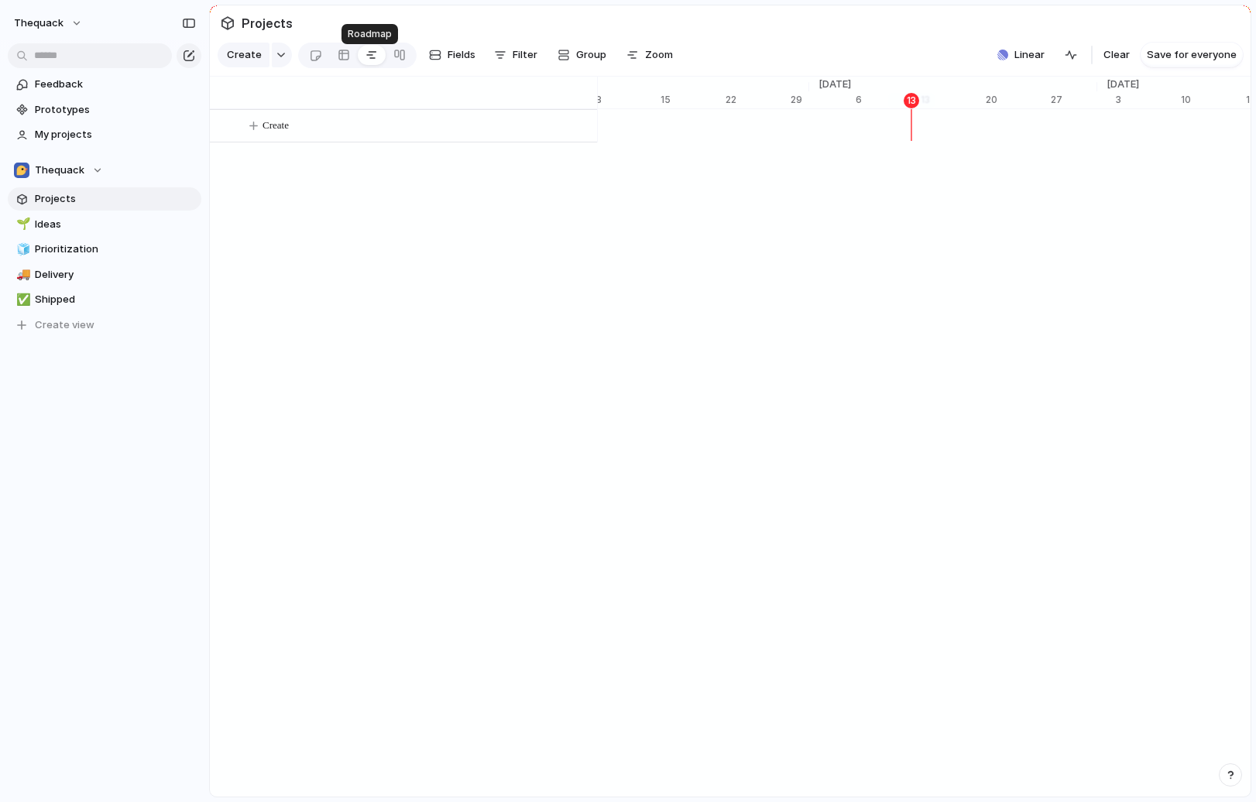
scroll to position [0, 9971]
click at [330, 61] on link at bounding box center [344, 55] width 28 height 25
click at [330, 62] on link at bounding box center [344, 55] width 28 height 25
click at [321, 63] on link at bounding box center [315, 55] width 29 height 25
click at [99, 288] on link "✅ Shipped" at bounding box center [105, 299] width 194 height 23
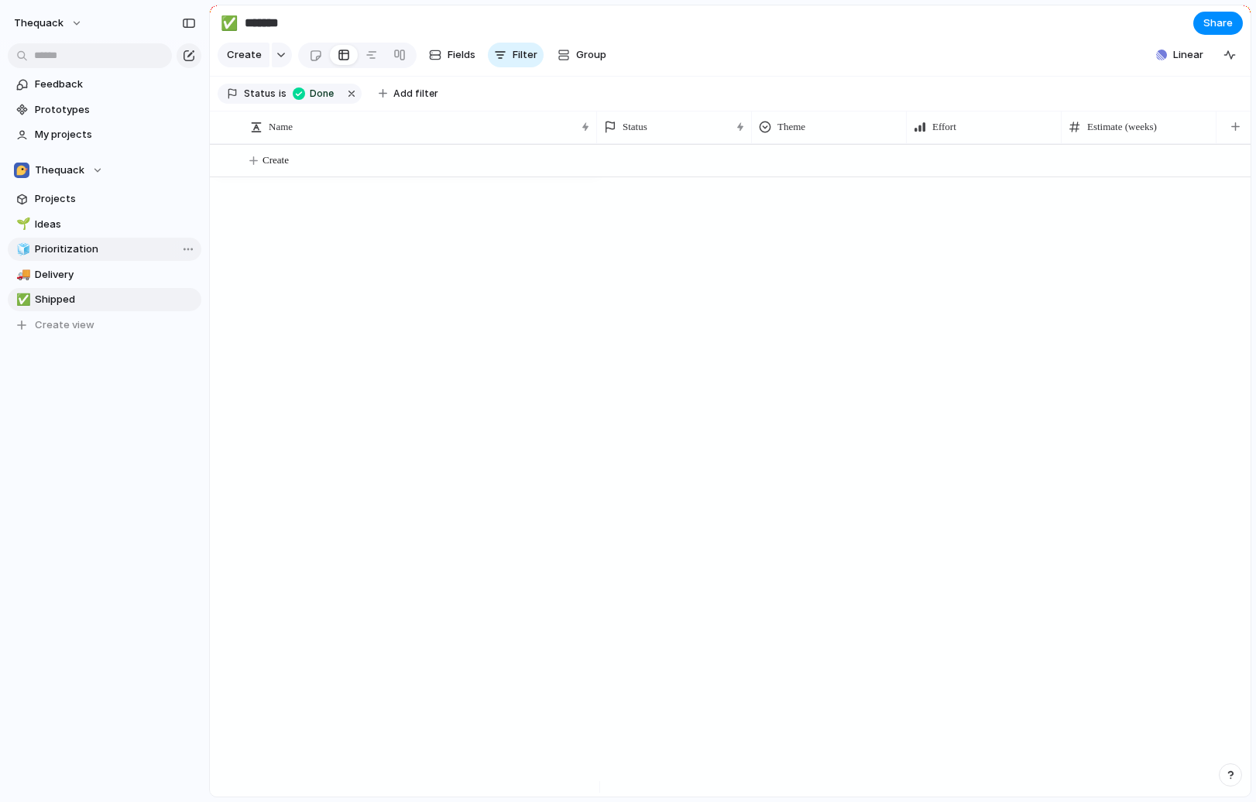
click at [101, 246] on span "Prioritization" at bounding box center [115, 249] width 161 height 15
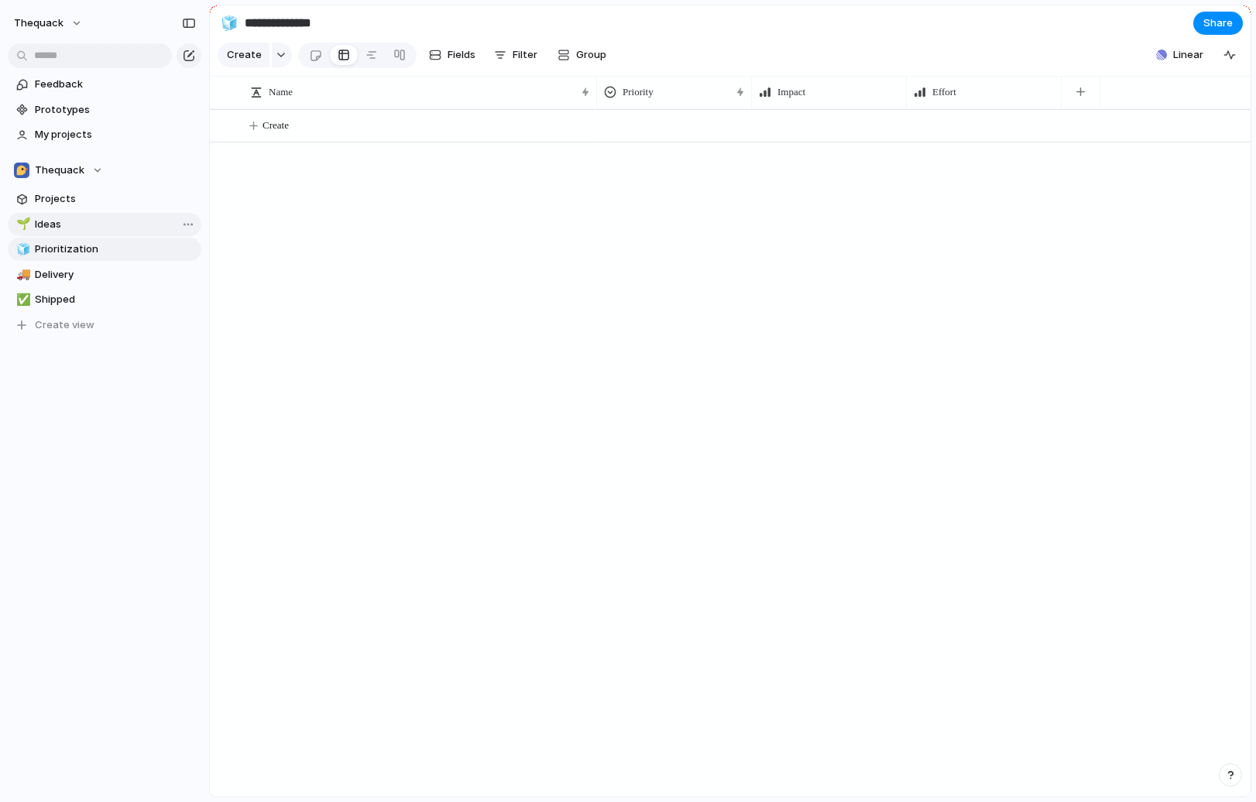
click at [105, 224] on span "Ideas" at bounding box center [115, 224] width 161 height 15
type input "*****"
